Goal: Task Accomplishment & Management: Use online tool/utility

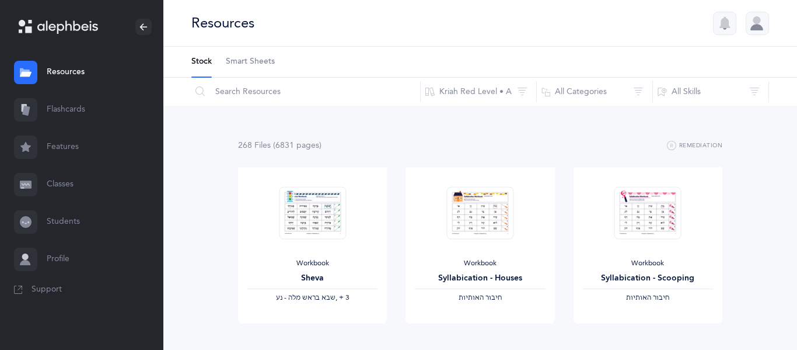
click at [254, 64] on span "Smart Sheets" at bounding box center [250, 62] width 49 height 12
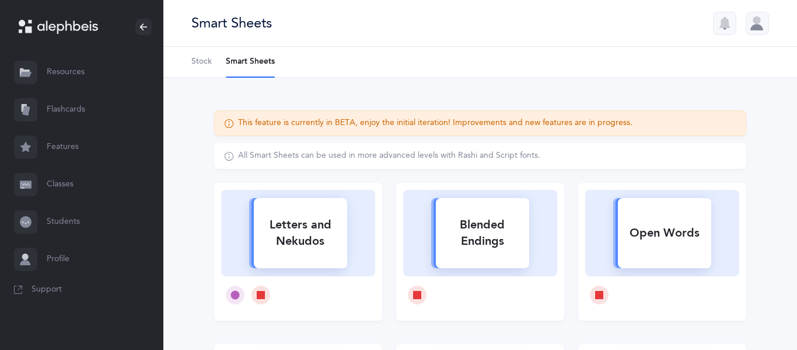
click at [330, 232] on div "Letters and Nekudos" at bounding box center [300, 233] width 93 height 47
select select
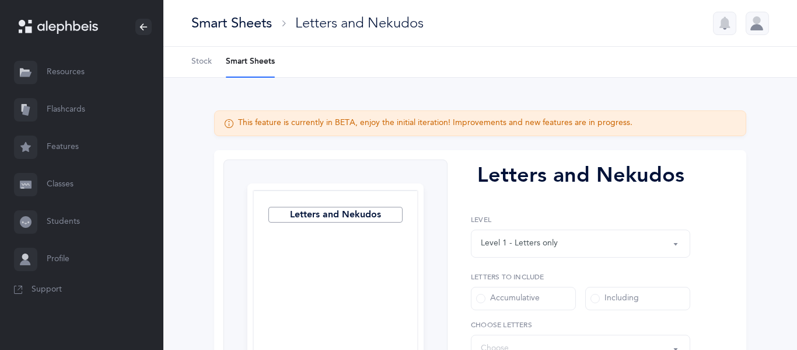
select select "27"
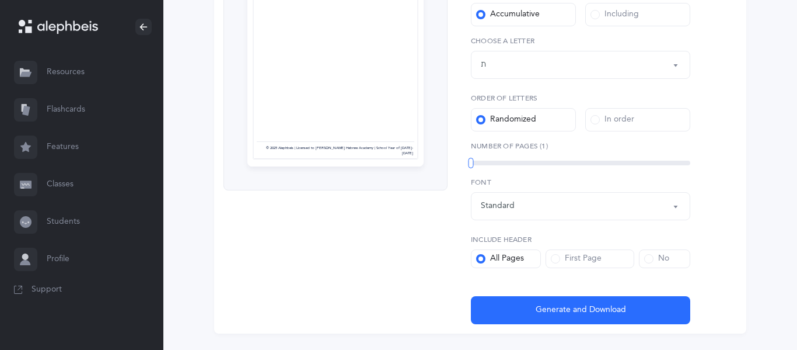
scroll to position [314, 0]
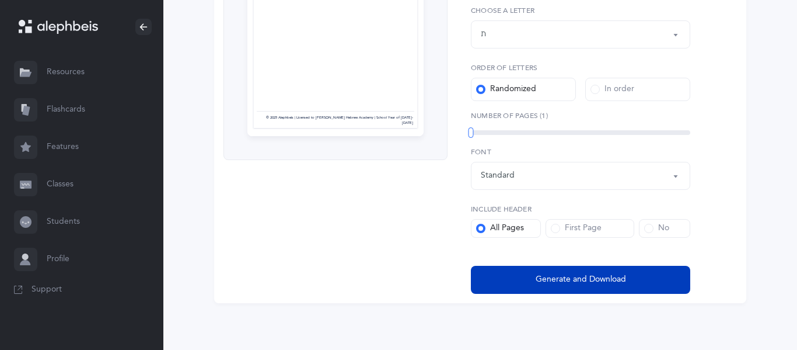
click at [539, 280] on span "Generate and Download" at bounding box center [581, 279] width 90 height 12
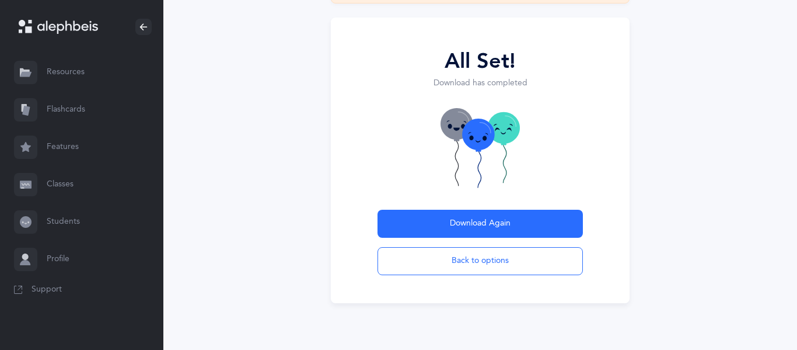
scroll to position [113, 0]
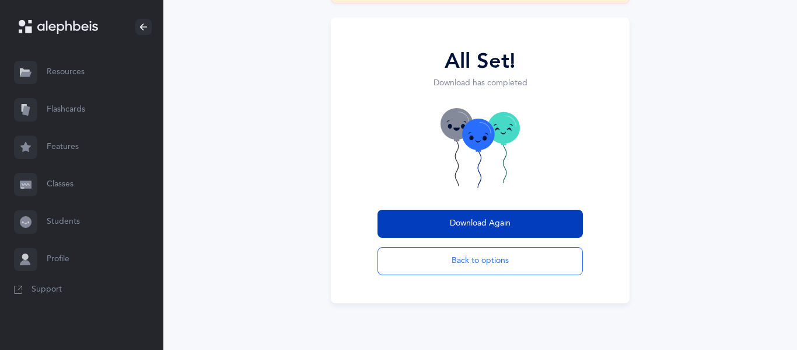
click at [507, 232] on button "Download Again" at bounding box center [480, 224] width 205 height 28
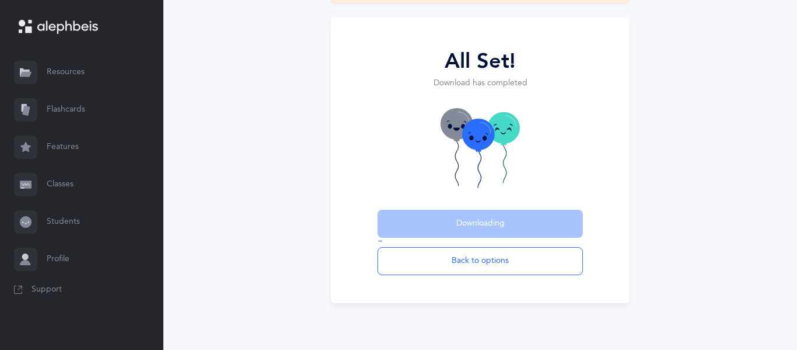
scroll to position [0, 0]
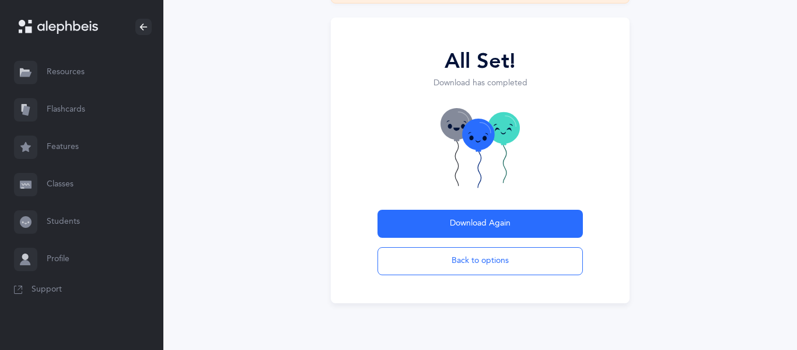
click at [50, 215] on link "Students" at bounding box center [81, 221] width 163 height 37
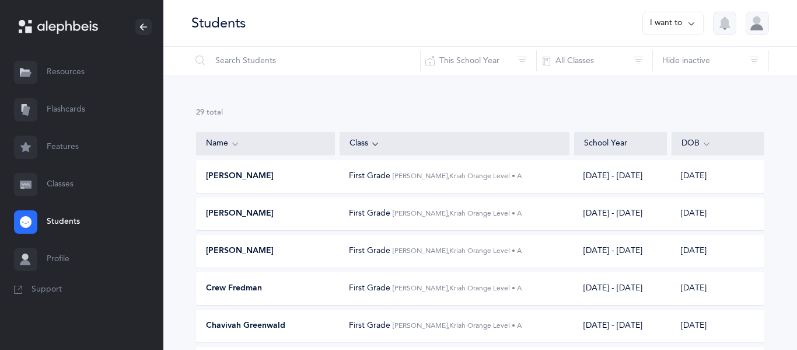
click at [72, 75] on link "Resources" at bounding box center [81, 72] width 163 height 37
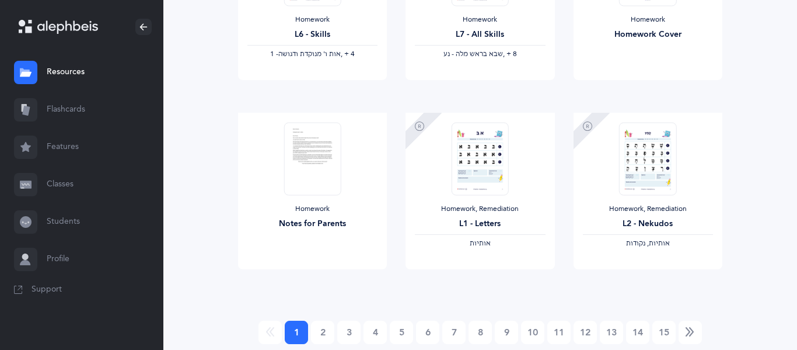
scroll to position [1041, 0]
